Goal: Navigation & Orientation: Go to known website

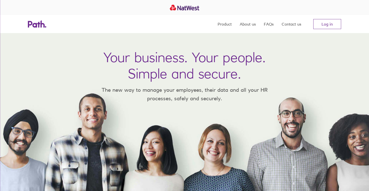
click at [328, 26] on link "Log in" at bounding box center [327, 24] width 28 height 10
